Goal: Information Seeking & Learning: Learn about a topic

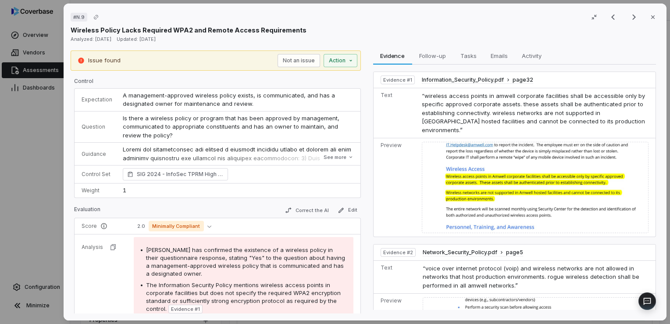
scroll to position [191, 0]
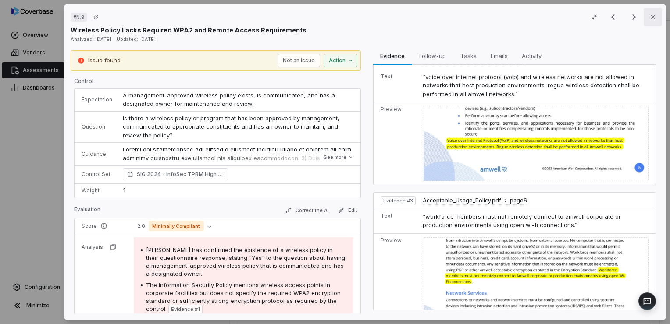
click at [654, 17] on button "Close" at bounding box center [653, 17] width 18 height 18
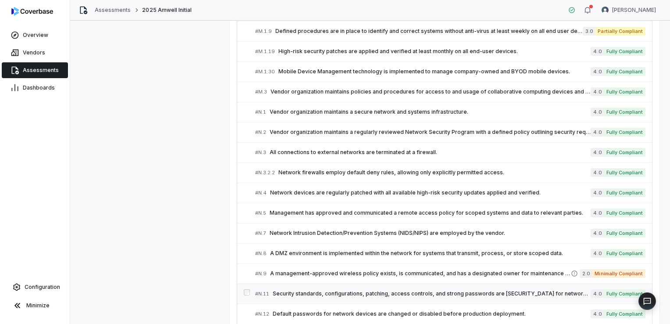
click at [322, 290] on span "Security standards, configurations, patching, access controls, and strong passw…" at bounding box center [432, 293] width 318 height 7
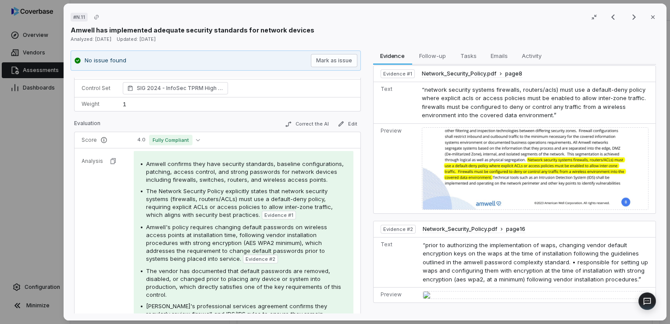
scroll to position [139, 0]
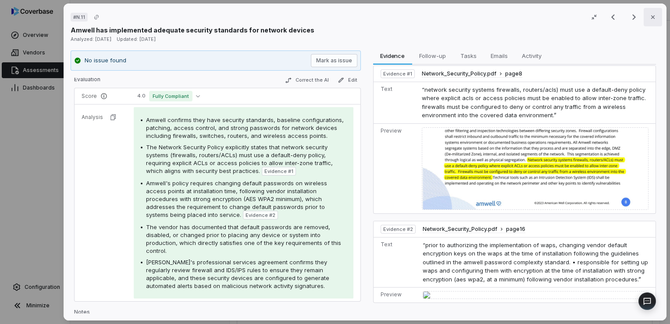
click at [650, 18] on icon "button" at bounding box center [653, 17] width 7 height 7
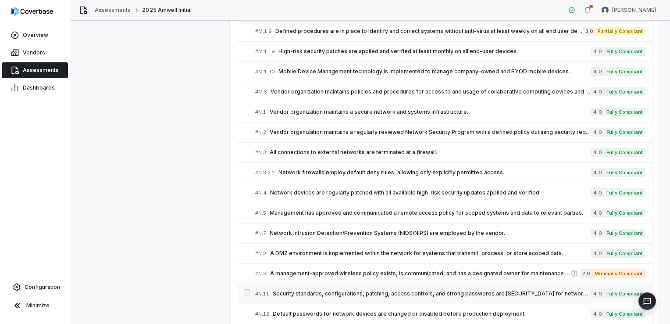
click at [335, 290] on span "Security standards, configurations, patching, access controls, and strong passw…" at bounding box center [432, 293] width 318 height 7
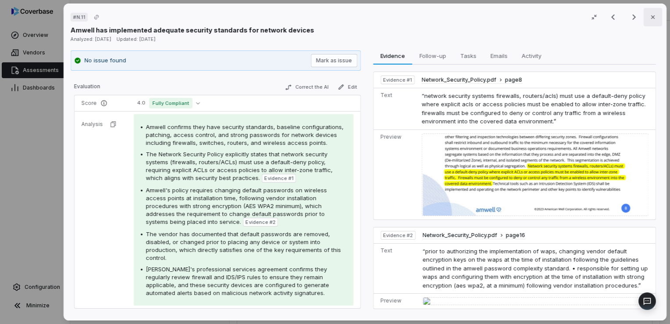
click at [650, 21] on button "Close" at bounding box center [653, 17] width 18 height 18
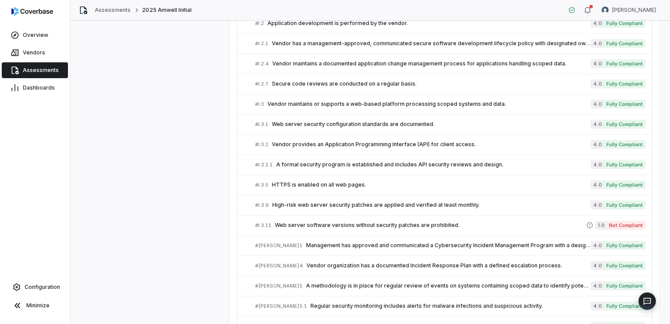
scroll to position [1575, 0]
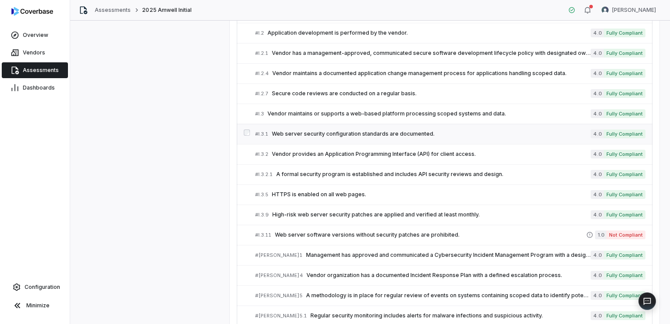
click at [302, 132] on link "# I.3.1 Web server security configuration standards are documented. 4.0 Fully C…" at bounding box center [450, 134] width 390 height 20
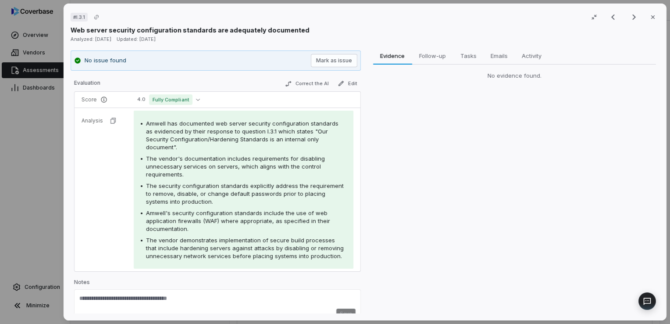
scroll to position [114, 0]
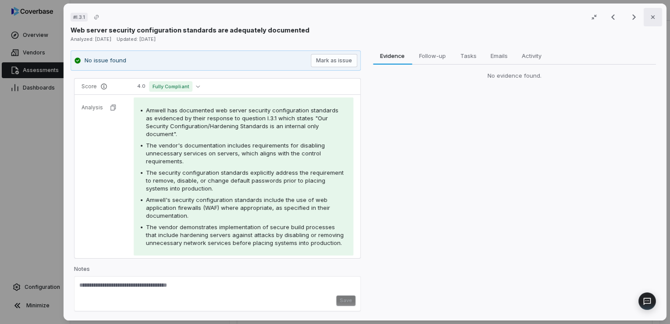
click at [644, 20] on button "Close" at bounding box center [653, 17] width 18 height 18
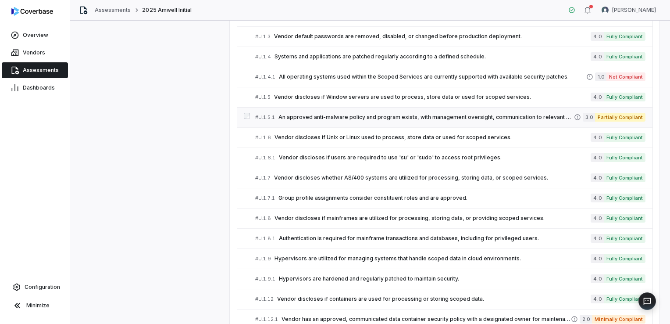
scroll to position [2891, 0]
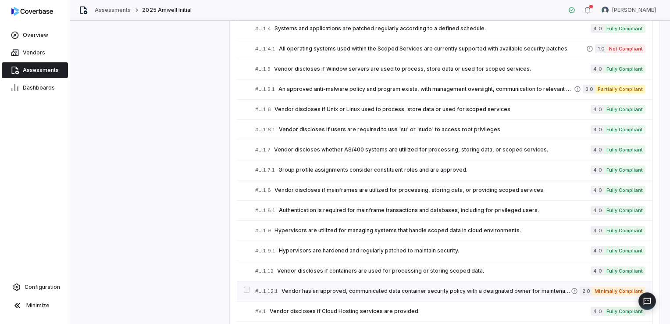
click at [323, 287] on span "Vendor has an approved, communicated data container security policy with a desi…" at bounding box center [427, 290] width 290 height 7
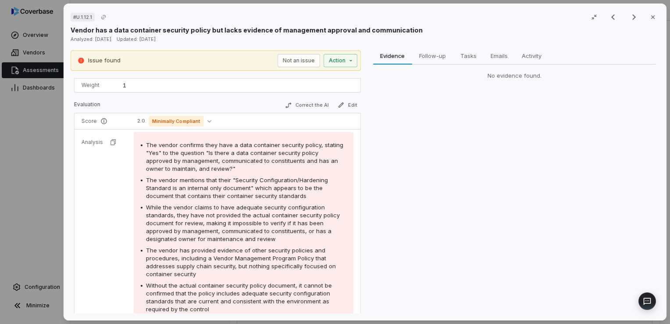
scroll to position [111, 0]
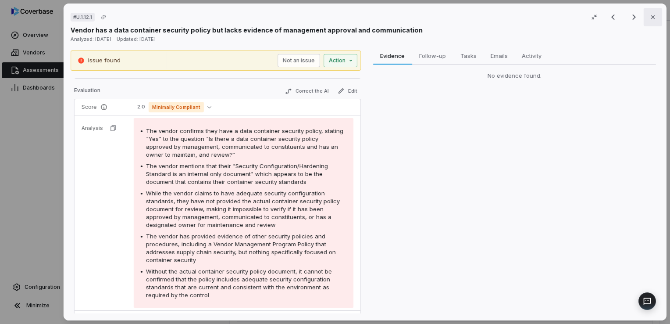
click at [650, 16] on icon "button" at bounding box center [653, 17] width 7 height 7
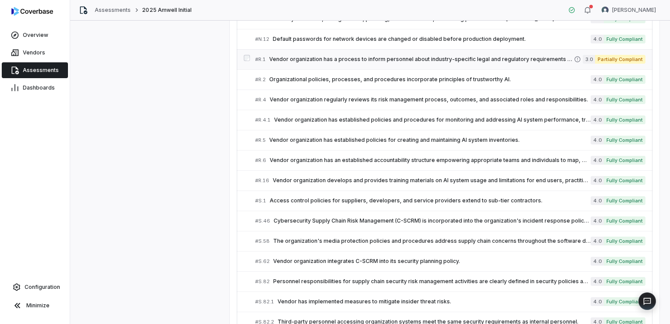
scroll to position [2496, 0]
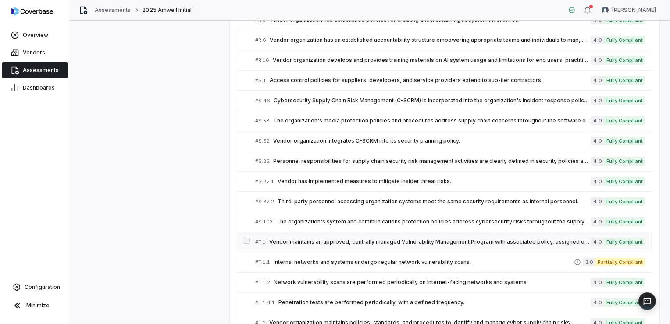
click at [312, 238] on span "Vendor maintains an approved, centrally managed Vulnerability Management Progra…" at bounding box center [430, 241] width 322 height 7
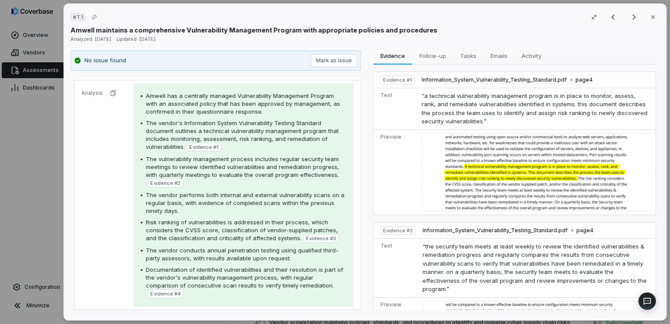
scroll to position [175, 0]
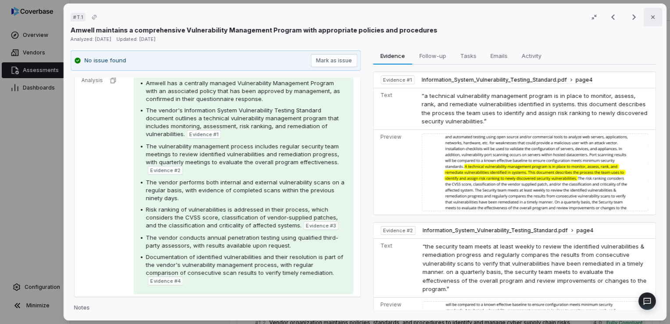
click at [650, 17] on icon "button" at bounding box center [653, 17] width 7 height 7
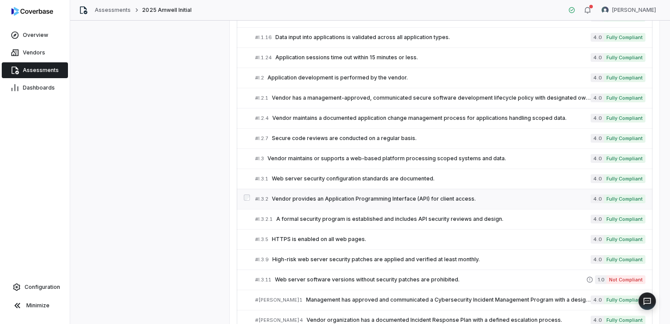
scroll to position [1531, 0]
click at [330, 114] on span "Vendor maintains a documented application change management process for applica…" at bounding box center [431, 117] width 319 height 7
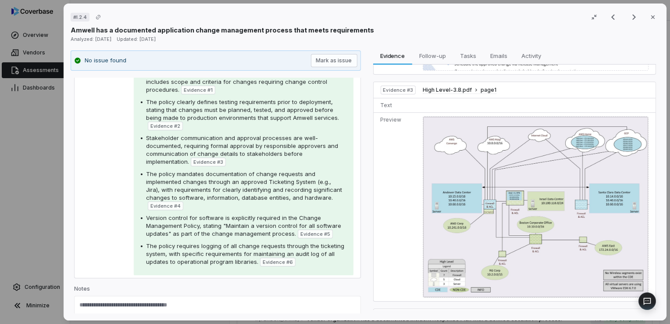
scroll to position [307, 0]
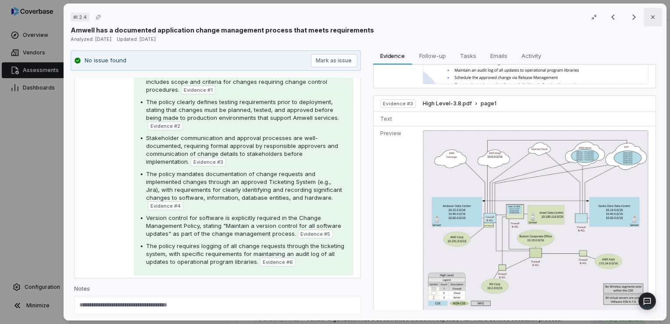
click at [644, 18] on button "Close" at bounding box center [653, 17] width 18 height 18
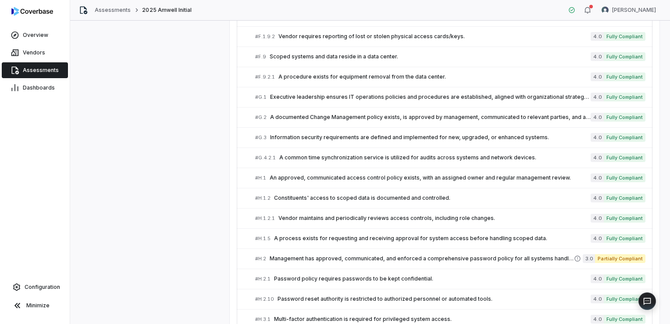
scroll to position [1049, 0]
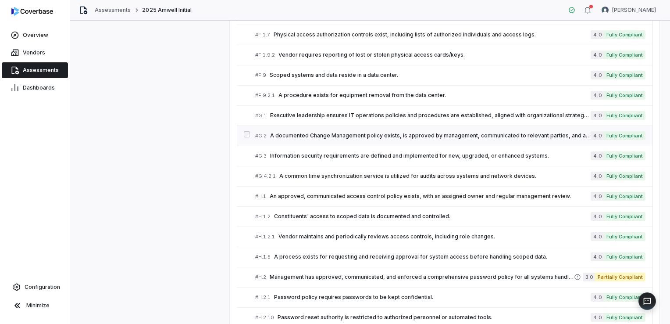
click at [320, 132] on span "A documented Change Management policy exists, is approved by management, commun…" at bounding box center [430, 135] width 321 height 7
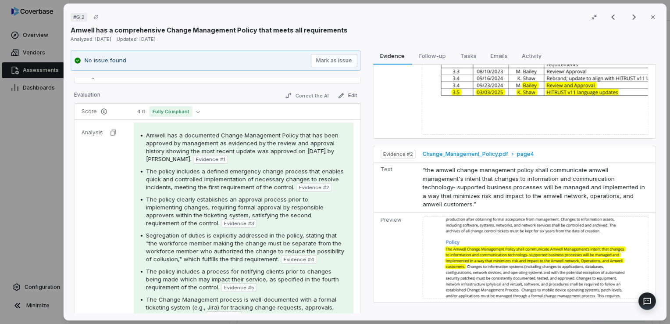
scroll to position [88, 0]
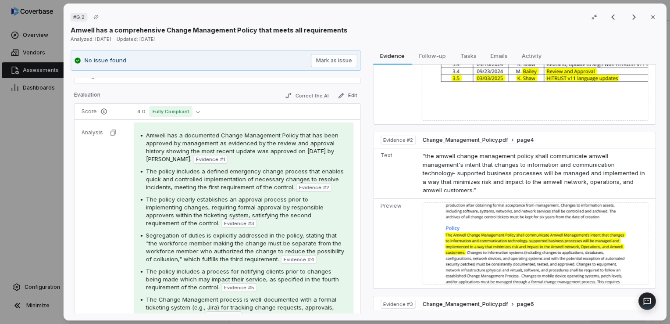
click at [494, 235] on img at bounding box center [536, 243] width 226 height 82
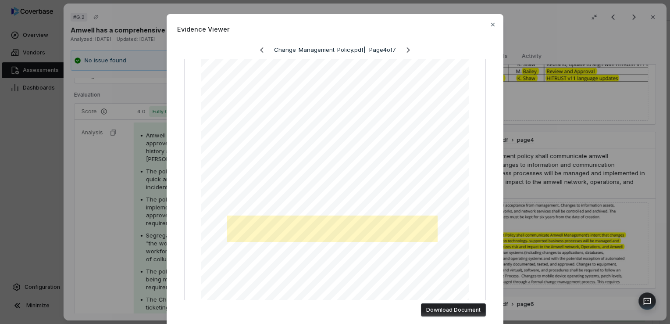
scroll to position [44, 0]
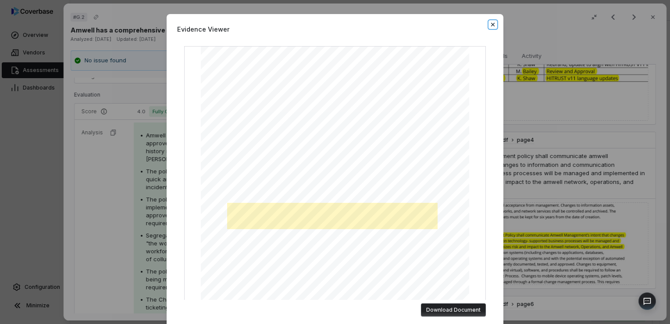
click at [490, 23] on icon "button" at bounding box center [493, 24] width 7 height 7
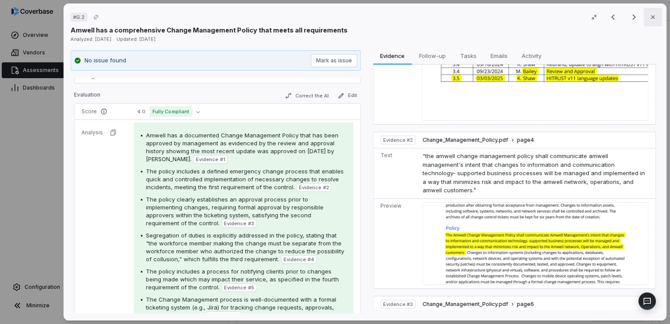
click at [644, 17] on button "Close" at bounding box center [653, 17] width 18 height 18
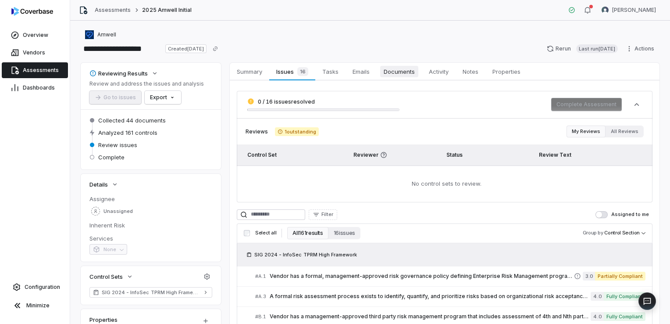
click at [400, 71] on span "Documents" at bounding box center [399, 71] width 38 height 11
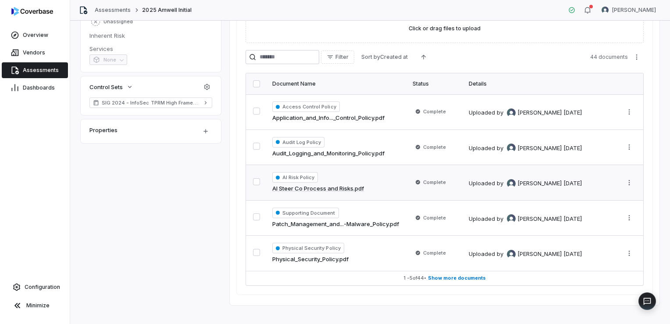
scroll to position [197, 0]
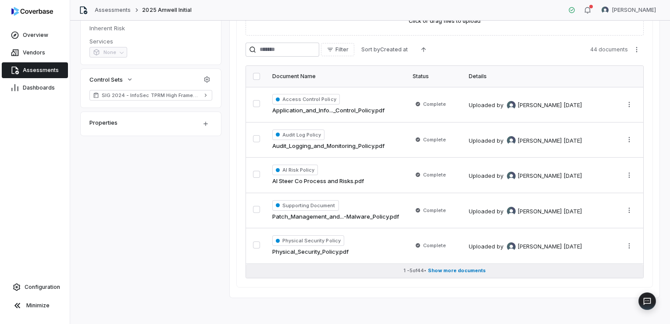
click at [452, 270] on span "Show more documents" at bounding box center [457, 270] width 58 height 7
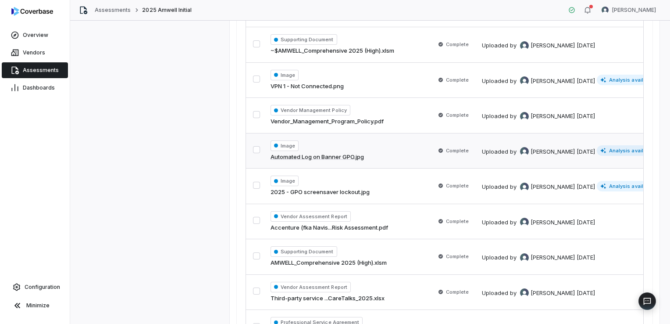
scroll to position [1469, 0]
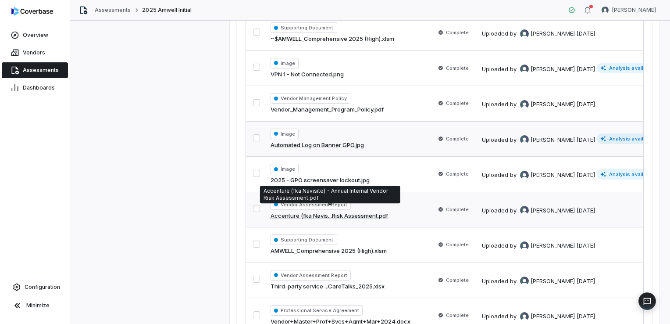
click at [370, 211] on link "Accenture (fka Navis...Risk Assessment.pdf" at bounding box center [330, 215] width 118 height 9
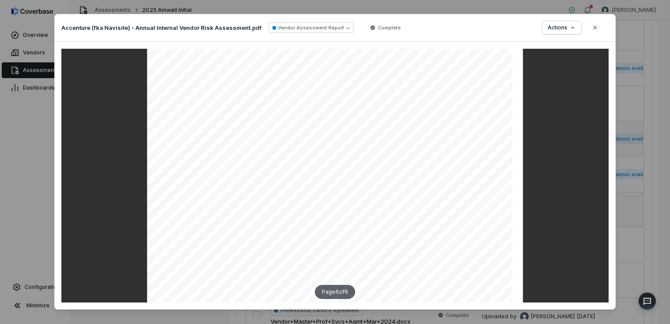
scroll to position [2579, 0]
click at [592, 28] on icon "button" at bounding box center [595, 27] width 7 height 7
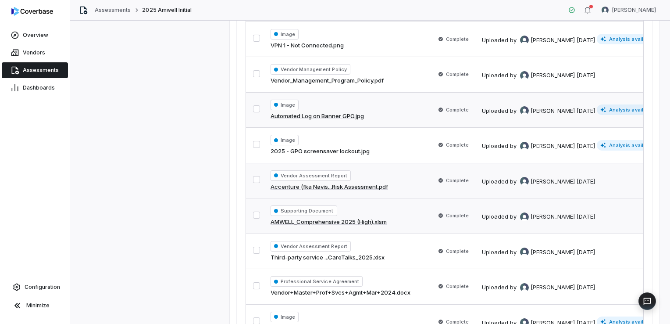
scroll to position [1513, 0]
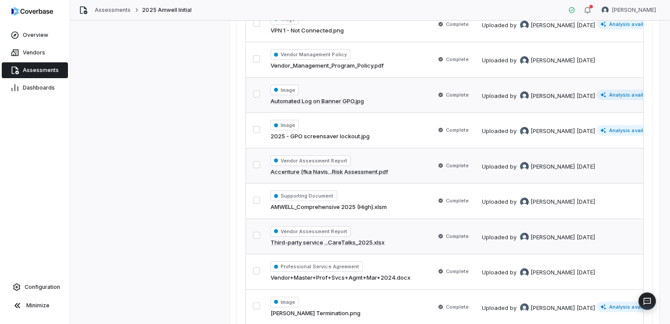
click at [346, 239] on link "Third-party service ...CareTalks_2025.xlsx" at bounding box center [328, 242] width 114 height 9
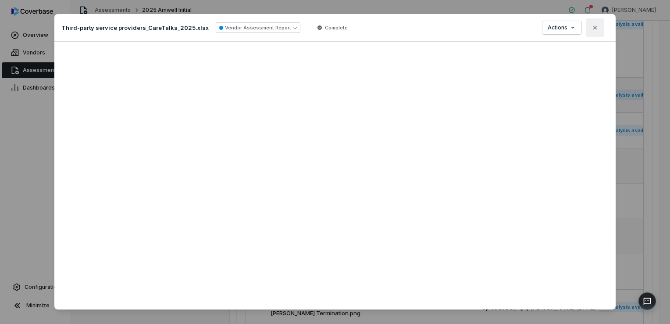
click at [592, 30] on icon "button" at bounding box center [595, 27] width 7 height 7
